Goal: Understand process/instructions: Learn how to perform a task or action

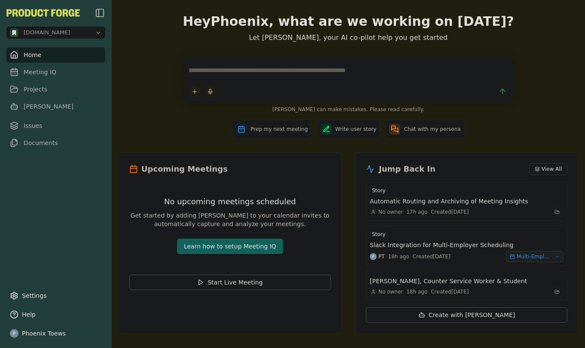
click at [191, 248] on button "Learn how to setup Meeting IQ" at bounding box center [230, 246] width 106 height 15
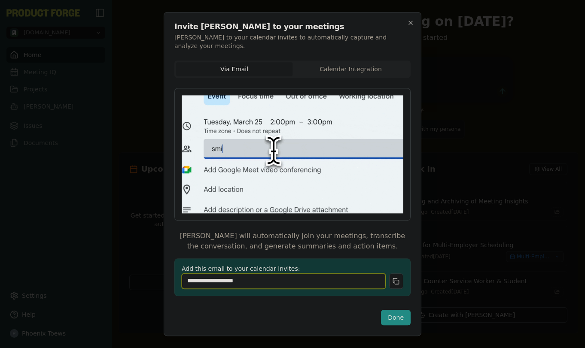
click at [214, 280] on input "**********" at bounding box center [284, 280] width 204 height 15
click at [144, 271] on div at bounding box center [292, 174] width 585 height 348
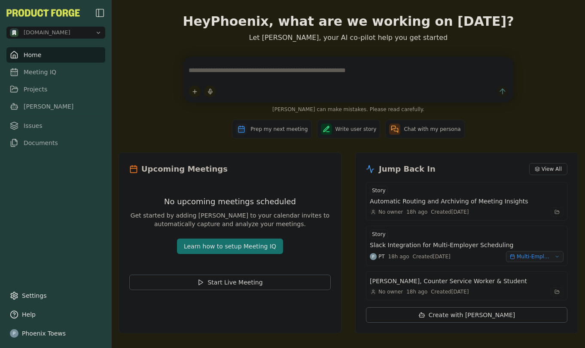
click at [43, 73] on link "Meeting IQ" at bounding box center [55, 71] width 99 height 15
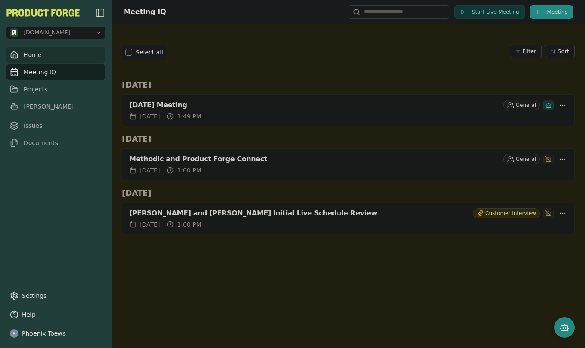
click at [35, 52] on link "Home" at bounding box center [55, 54] width 99 height 15
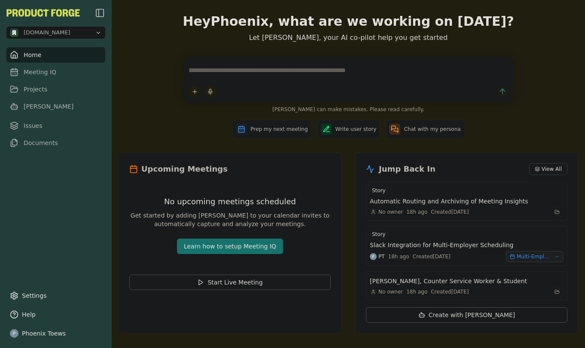
click at [65, 36] on span "[DOMAIN_NAME]" at bounding box center [51, 32] width 82 height 9
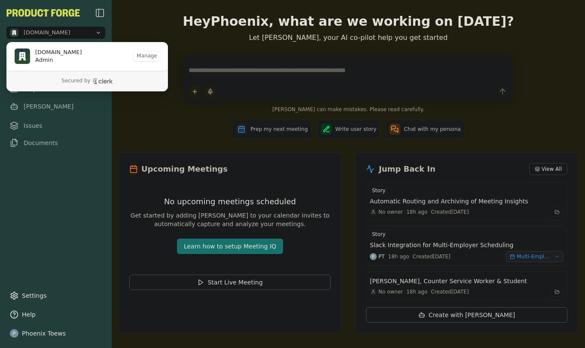
click at [62, 32] on span "[DOMAIN_NAME]" at bounding box center [47, 33] width 47 height 8
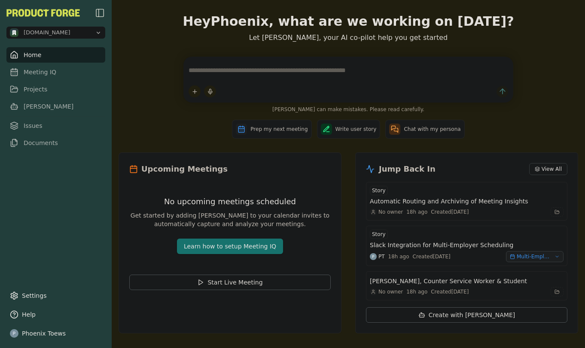
click at [62, 32] on span "[DOMAIN_NAME]" at bounding box center [47, 33] width 47 height 8
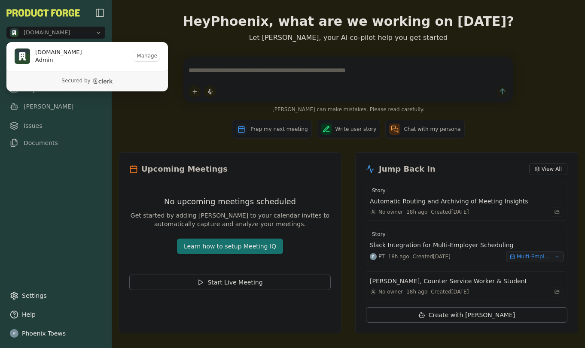
click at [145, 130] on div "Prep my next meeting Write user story Chat with my persona" at bounding box center [347, 129] width 459 height 19
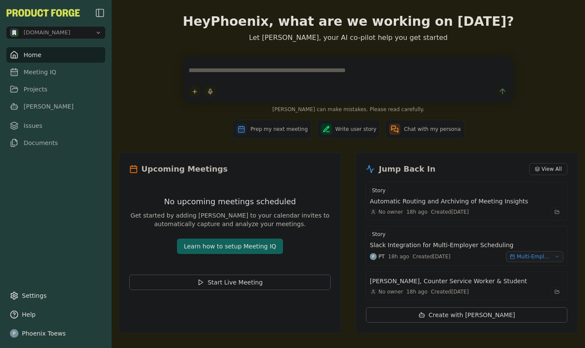
click at [206, 244] on button "Learn how to setup Meeting IQ" at bounding box center [230, 246] width 106 height 15
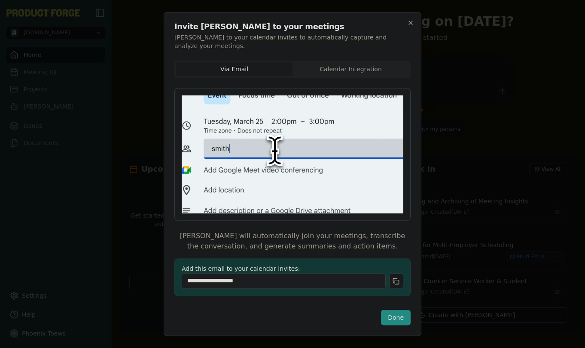
click at [349, 69] on body "methodic.work Home Meeting IQ Projects Smith Issues Documents Settings Help Pho…" at bounding box center [292, 174] width 585 height 348
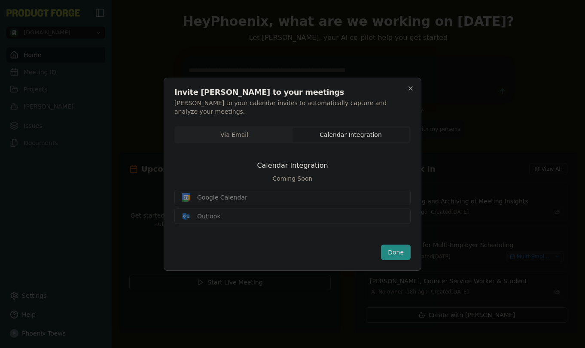
click at [233, 195] on div "Google Calendar Outlook" at bounding box center [292, 207] width 236 height 34
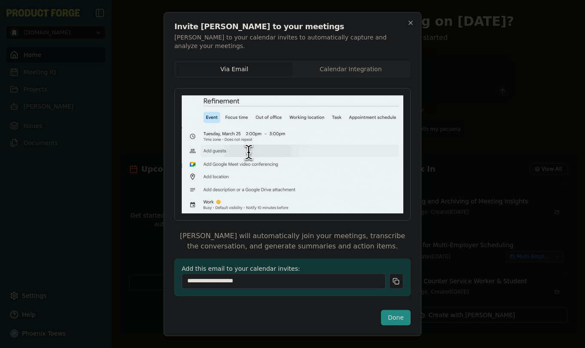
click at [216, 136] on div "**********" at bounding box center [292, 180] width 236 height 239
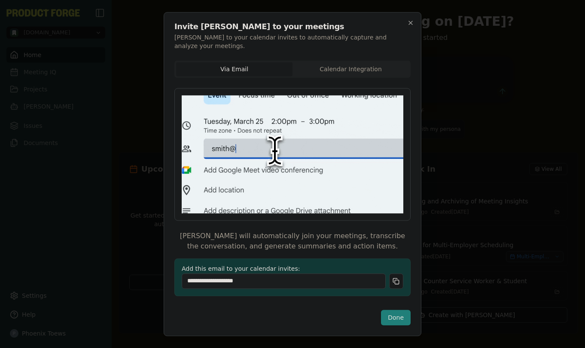
click at [405, 313] on button "Done" at bounding box center [396, 317] width 30 height 15
